Goal: Task Accomplishment & Management: Manage account settings

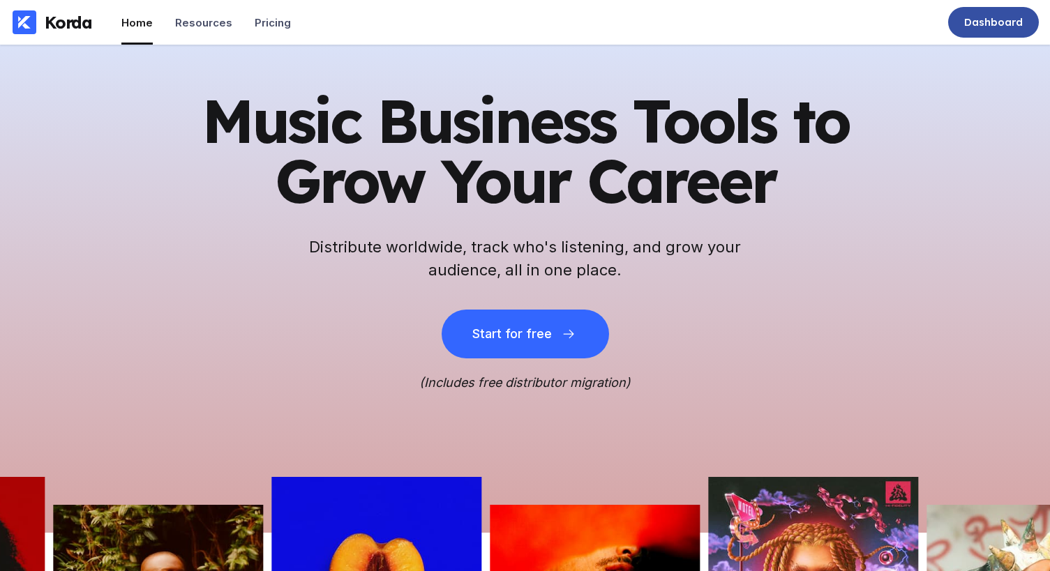
click at [981, 31] on div "Dashboard" at bounding box center [993, 22] width 91 height 31
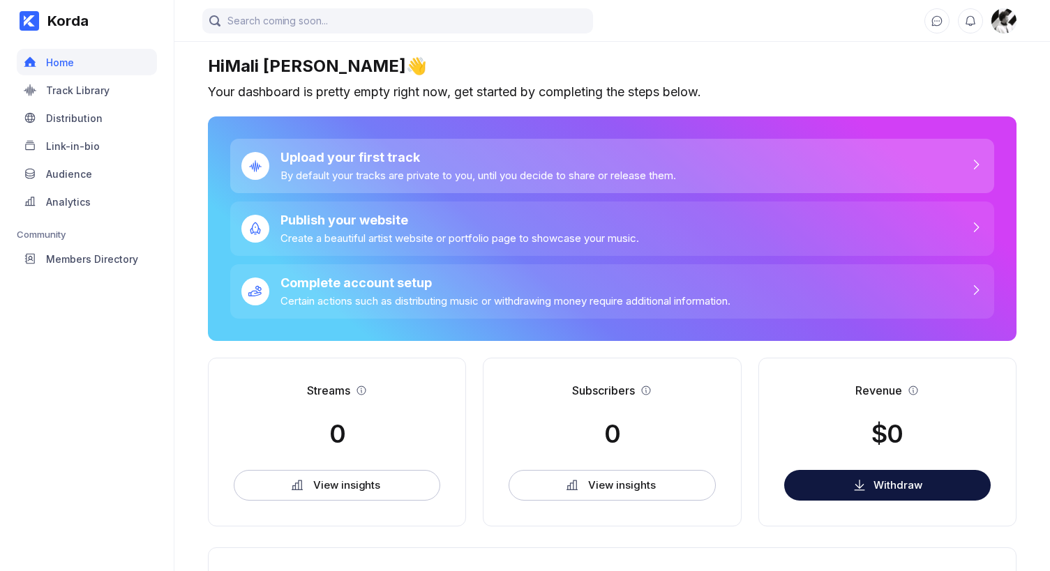
click at [354, 174] on div "By default your tracks are private to you, until you decide to share or release…" at bounding box center [478, 175] width 396 height 13
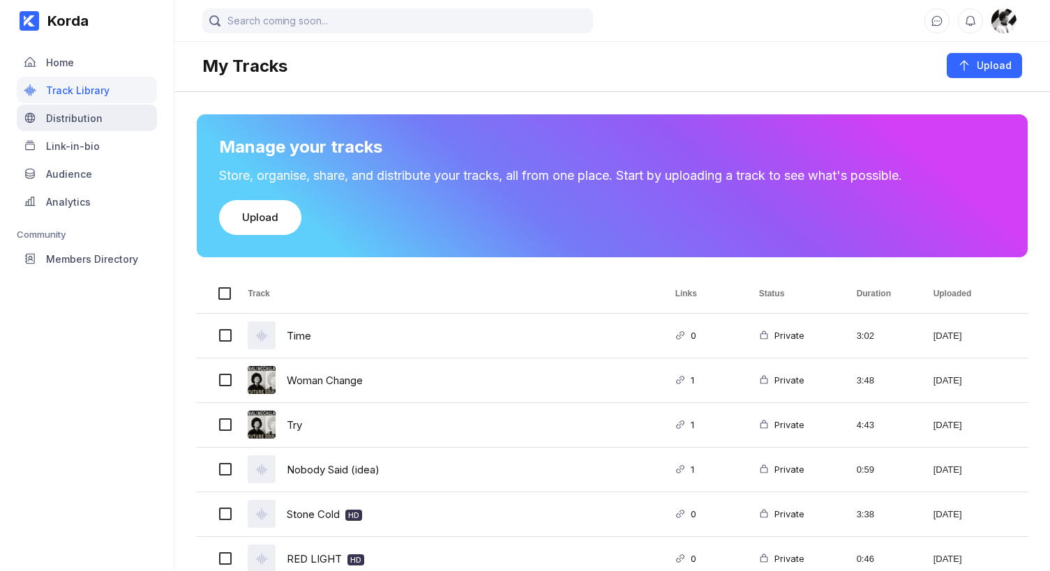
click at [97, 123] on div "Distribution" at bounding box center [74, 118] width 57 height 12
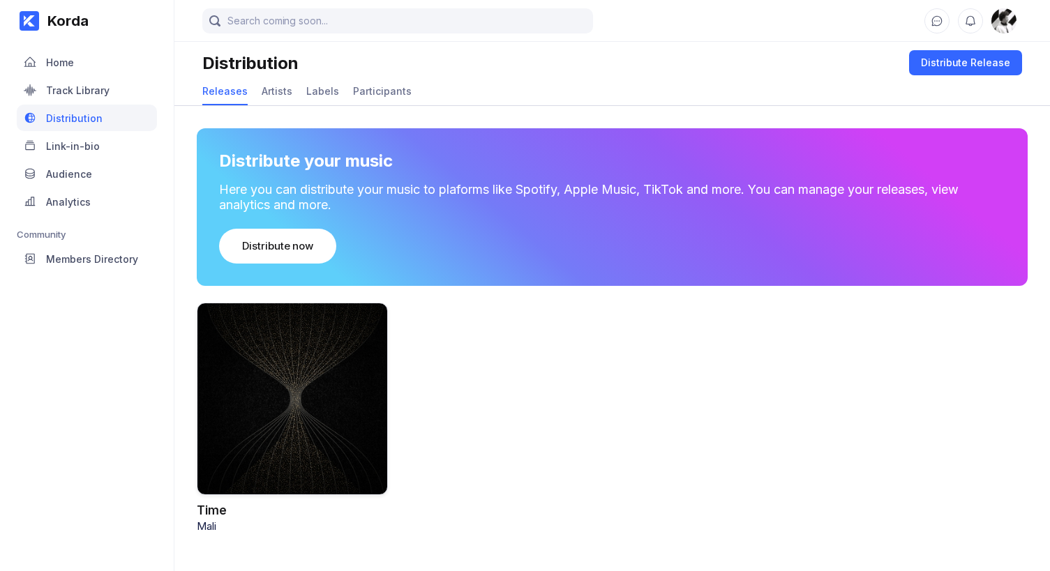
click at [315, 352] on div at bounding box center [292, 399] width 191 height 193
